Goal: Browse casually: Explore the website without a specific task or goal

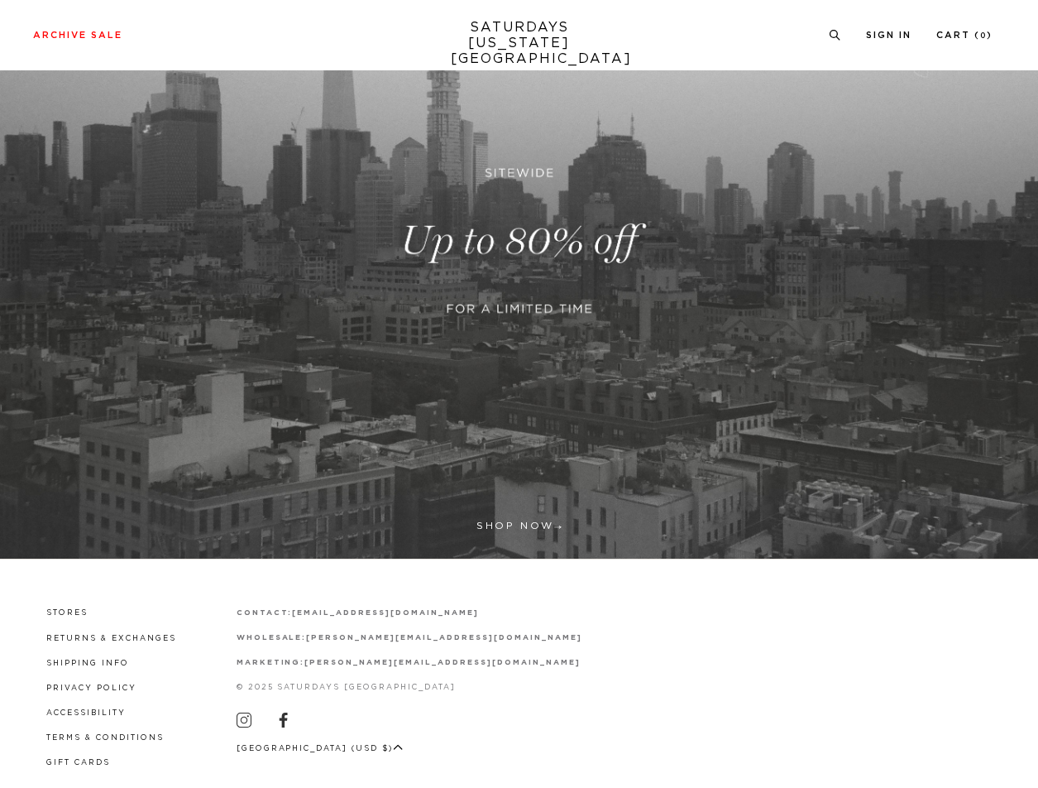
scroll to position [217, 0]
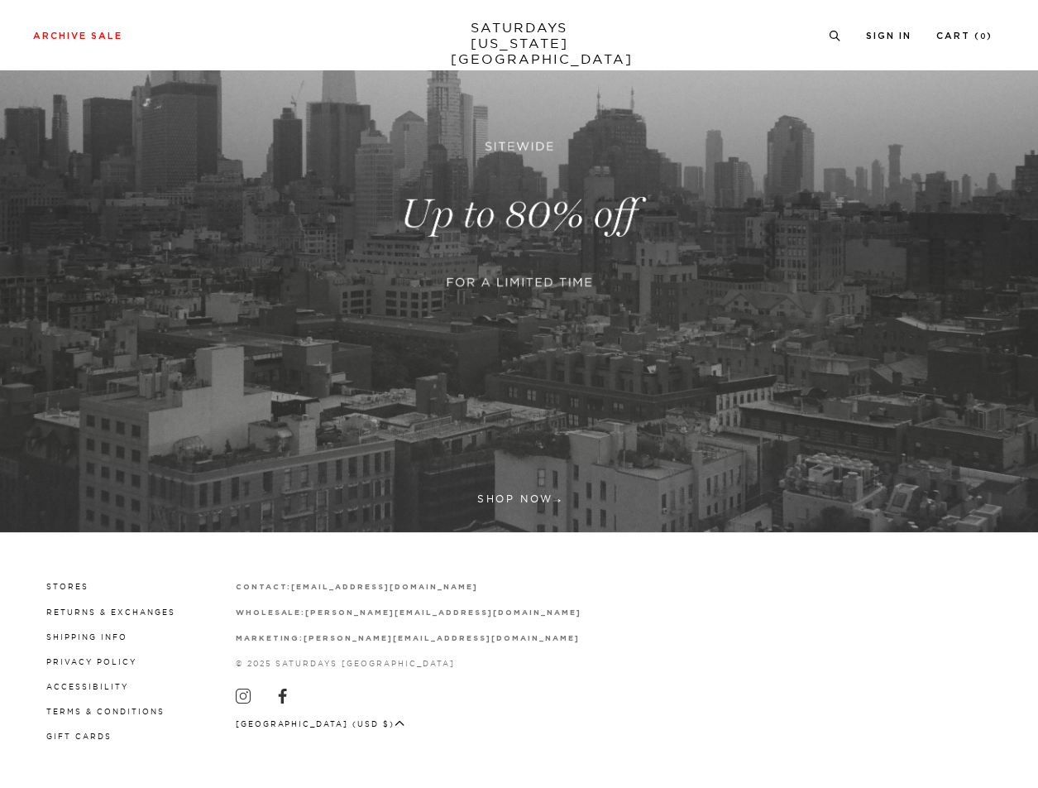
click at [293, 434] on link at bounding box center [519, 214] width 1038 height 635
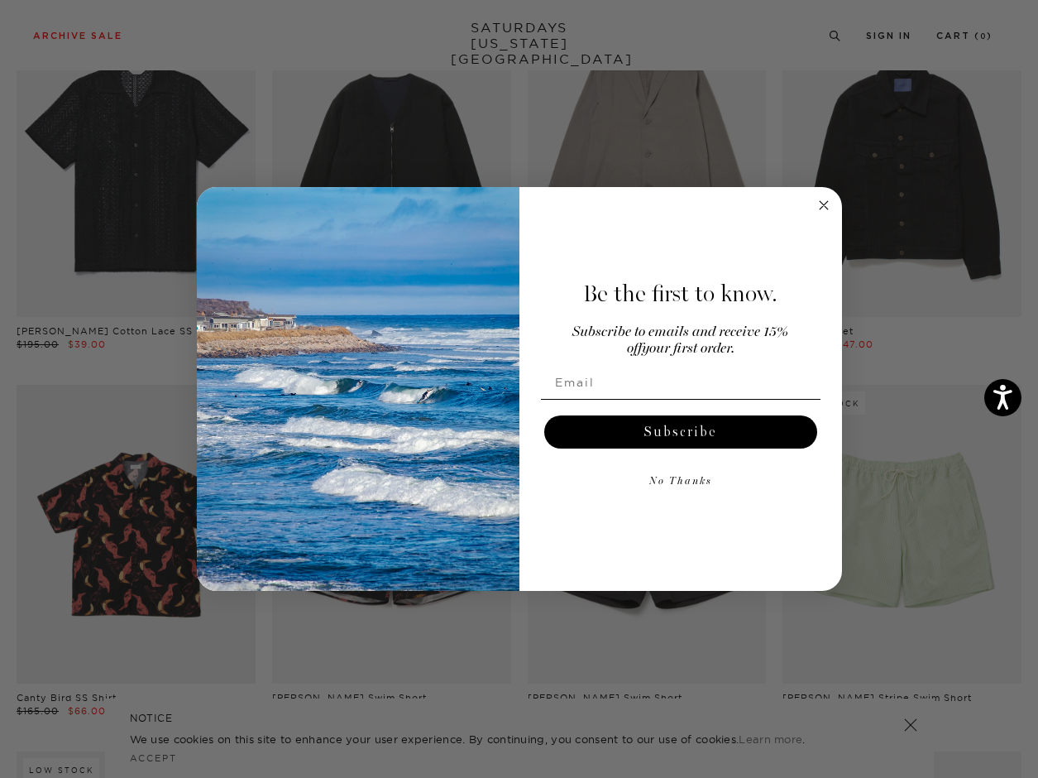
scroll to position [5212, 0]
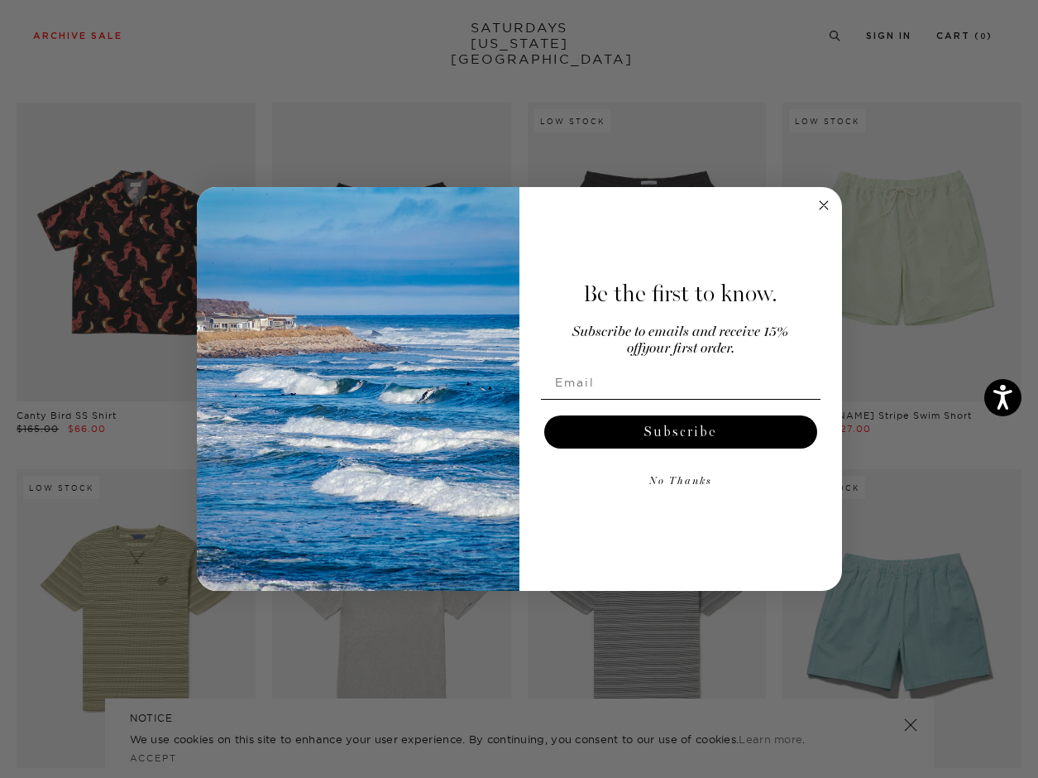
click at [821, 199] on circle "Close dialog" at bounding box center [823, 205] width 19 height 19
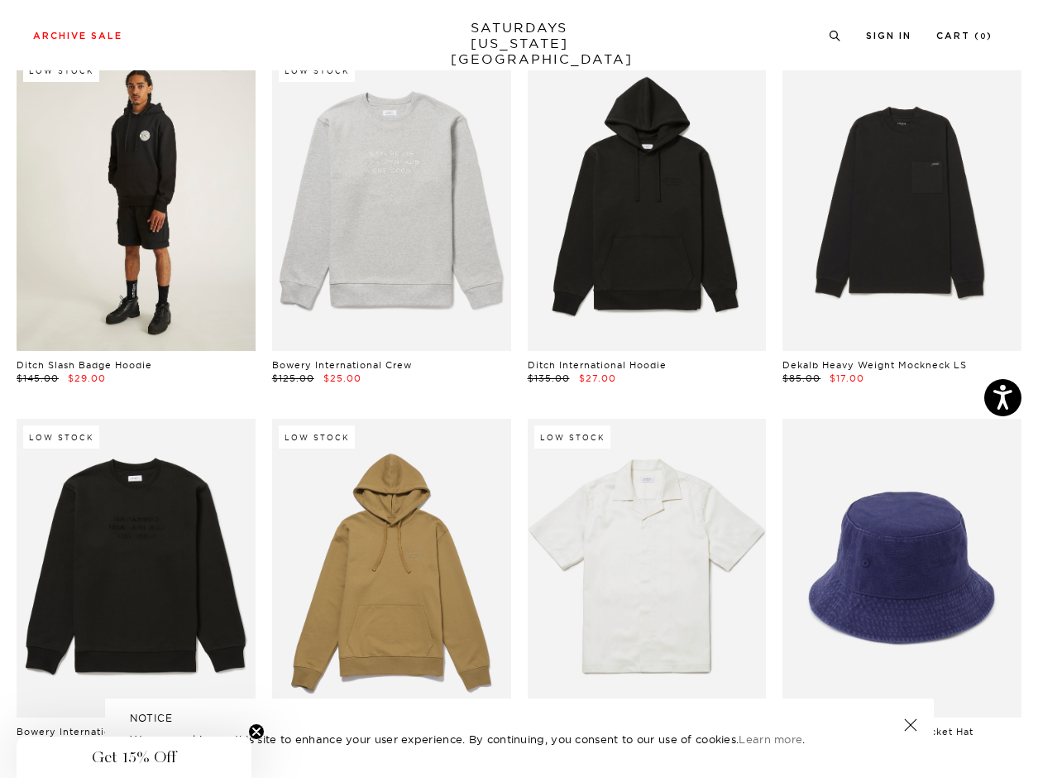
scroll to position [7115, 0]
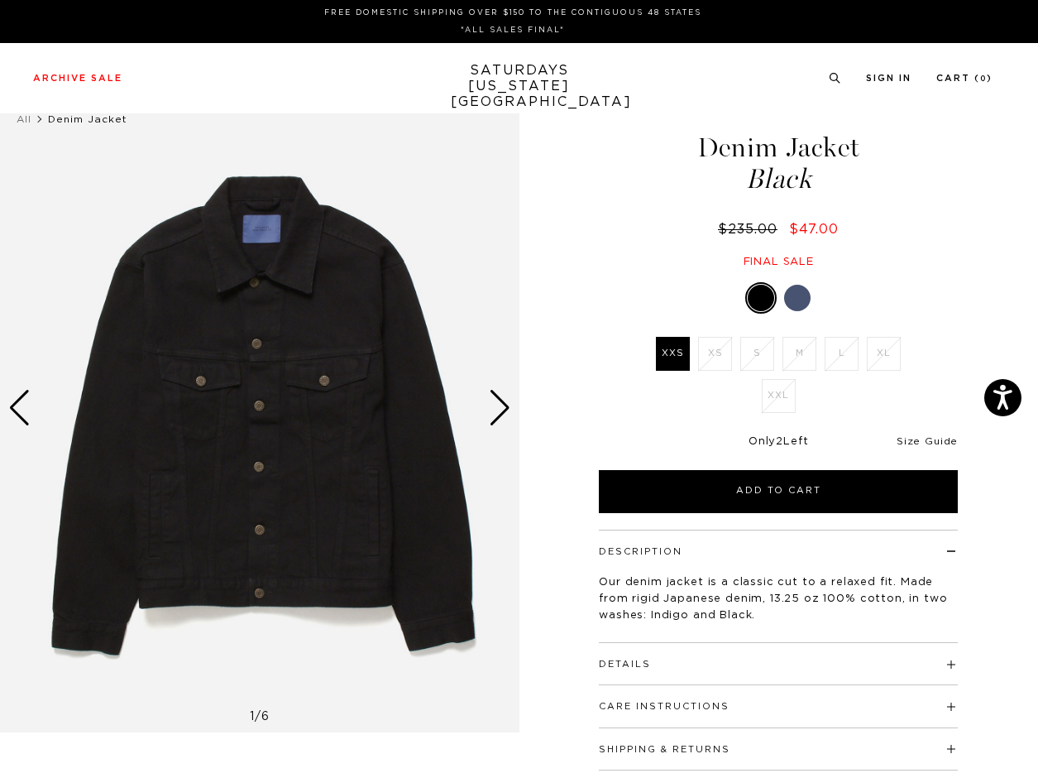
click at [927, 443] on link "Size Guide" at bounding box center [927, 441] width 61 height 10
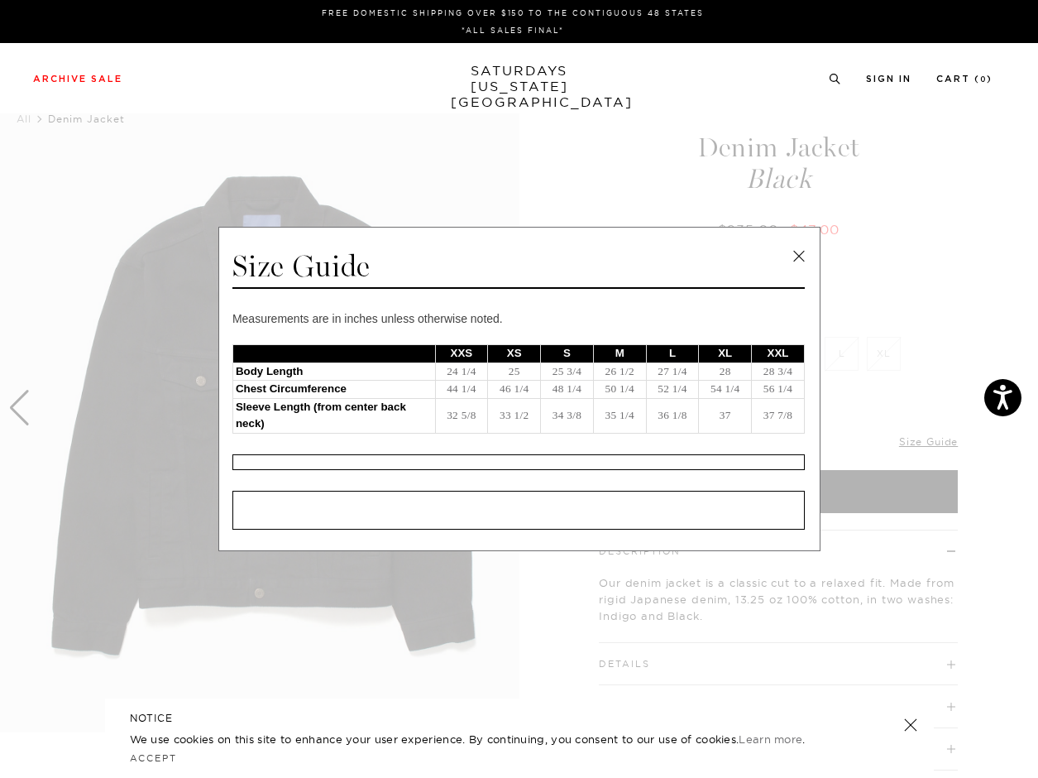
click at [924, 177] on span at bounding box center [513, 389] width 1026 height 778
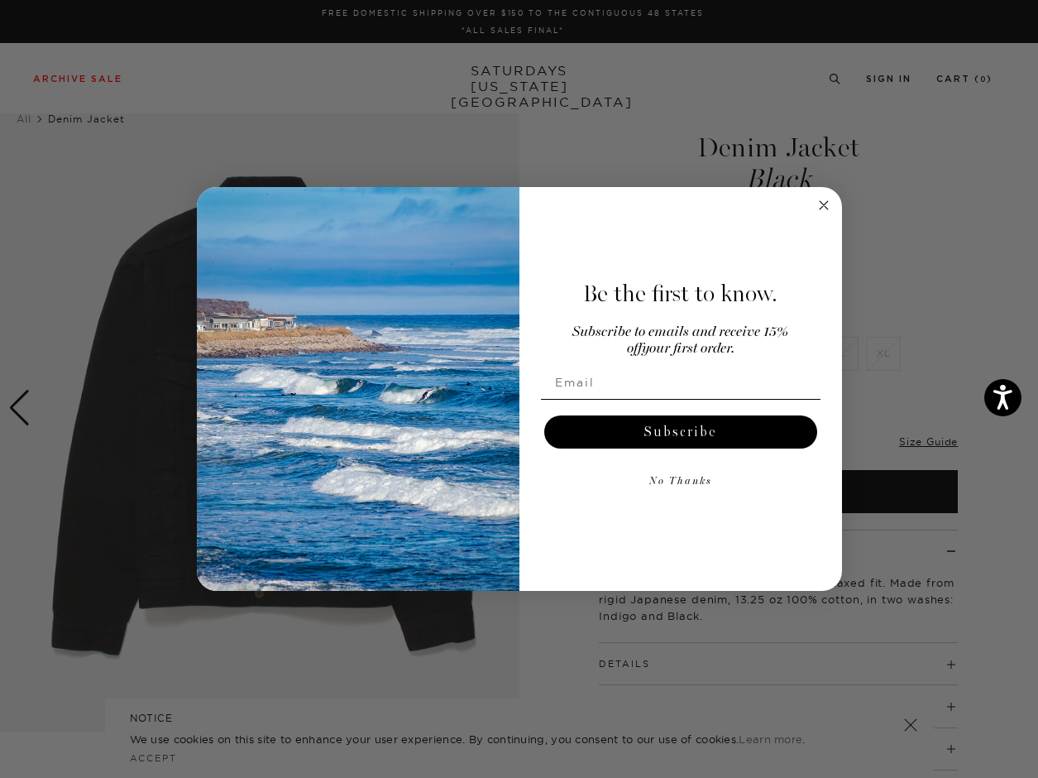
click at [797, 296] on div "Be the first to know. Subscribe to emails and receive 15% off your first order.…" at bounding box center [673, 389] width 306 height 371
